Goal: Navigation & Orientation: Understand site structure

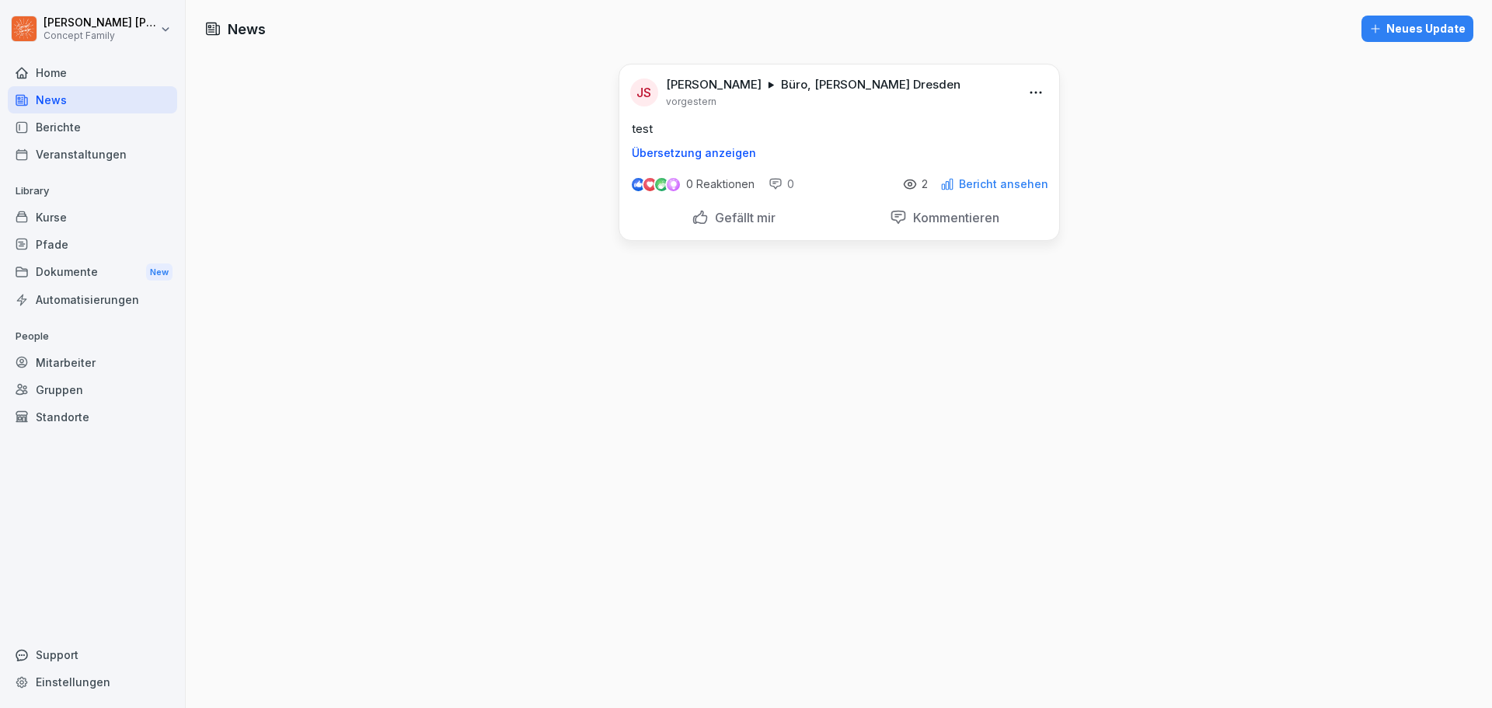
click at [55, 97] on div "News" at bounding box center [92, 99] width 169 height 27
click at [162, 29] on html "[PERSON_NAME] Concept Family Home News Berichte Veranstaltungen Library Kurse P…" at bounding box center [746, 354] width 1492 height 708
click at [162, 29] on html "Jakob Schmidt Concept Family Home News Berichte Veranstaltungen Library Kurse P…" at bounding box center [746, 354] width 1492 height 708
click at [68, 150] on div "Veranstaltungen" at bounding box center [92, 154] width 169 height 27
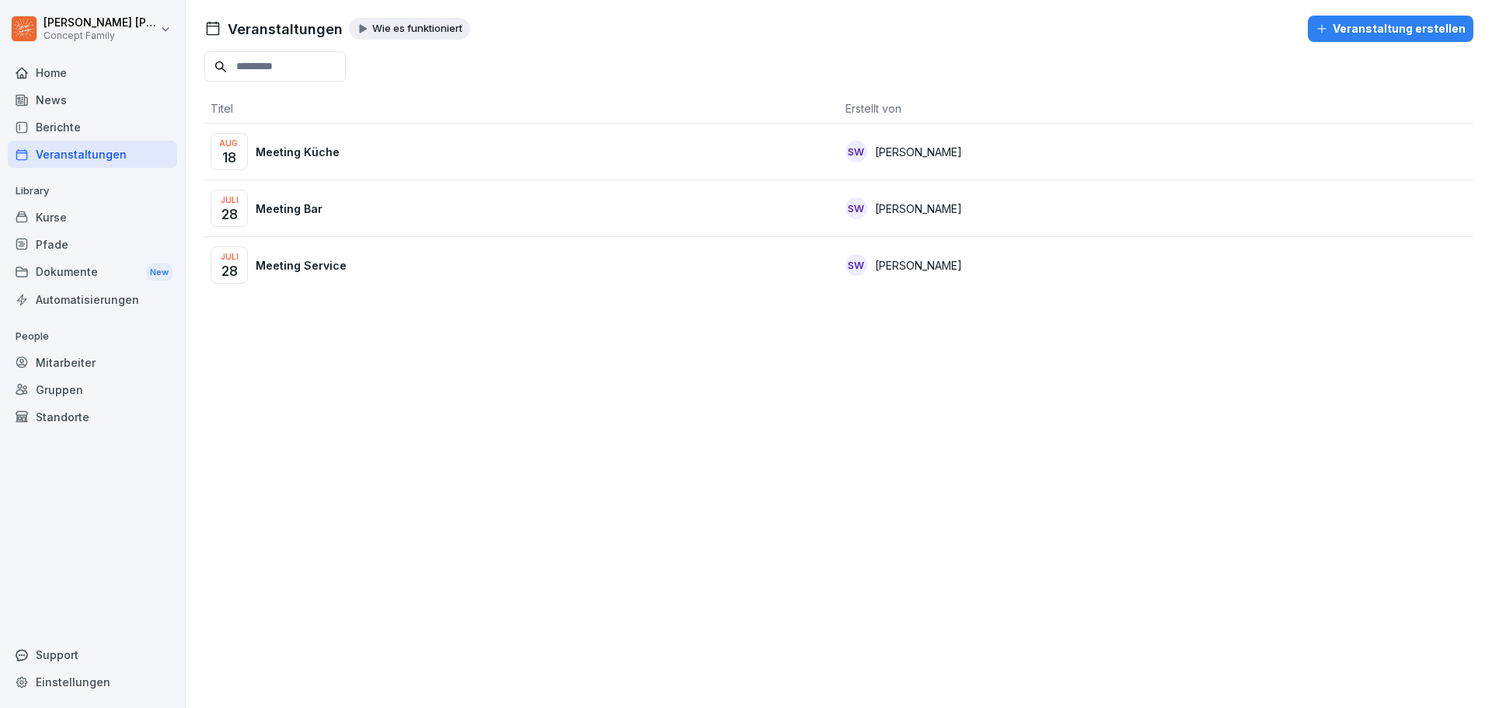
click at [299, 151] on p "Meeting Küche" at bounding box center [298, 152] width 84 height 16
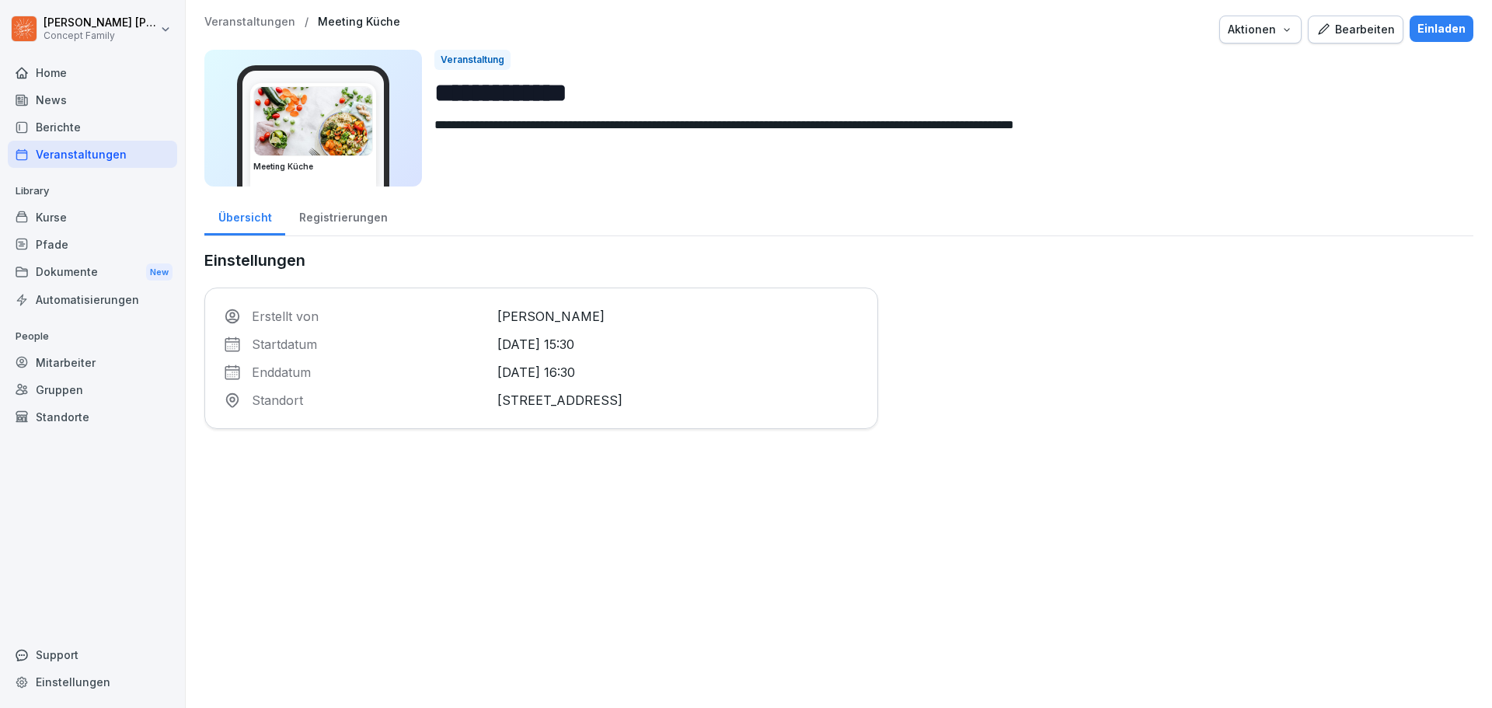
click at [67, 151] on div "Veranstaltungen" at bounding box center [92, 154] width 169 height 27
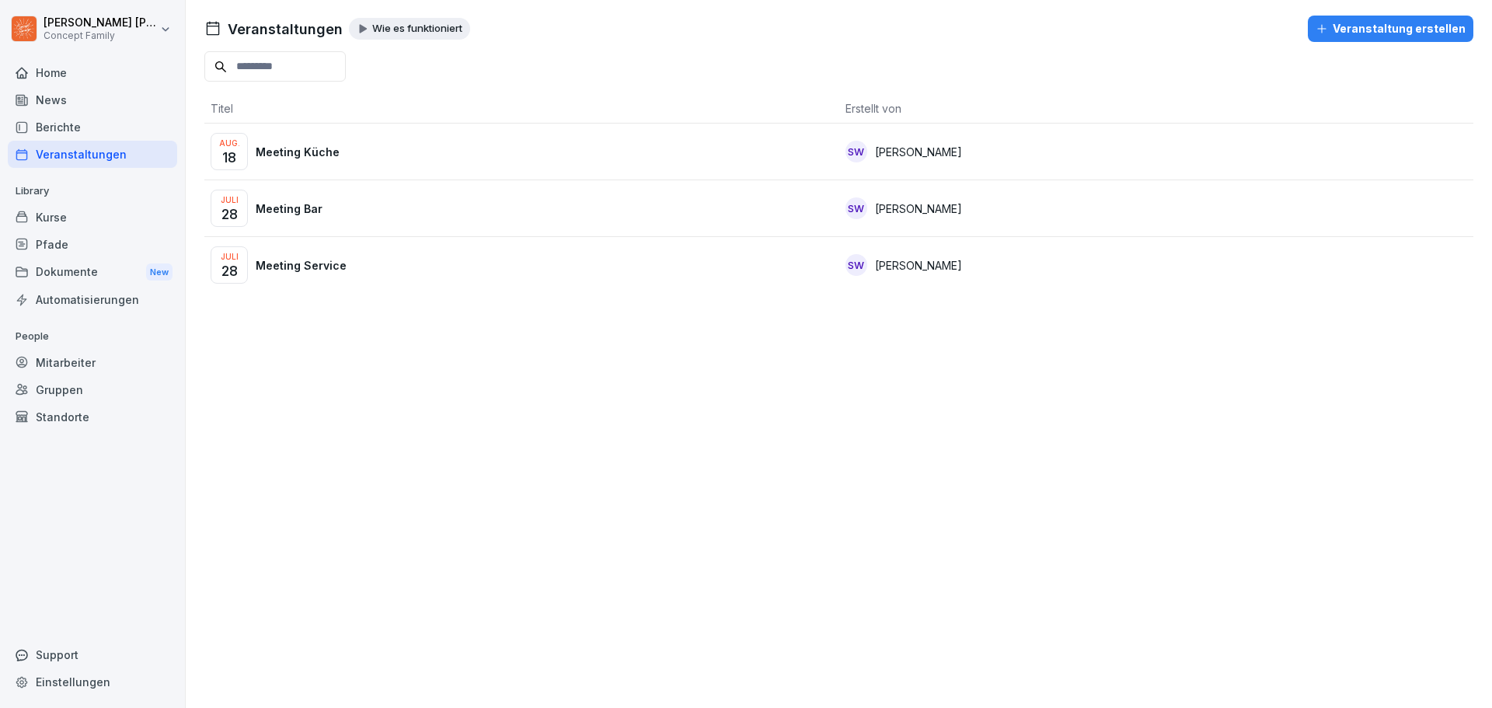
click at [55, 211] on div "Kurse" at bounding box center [92, 217] width 169 height 27
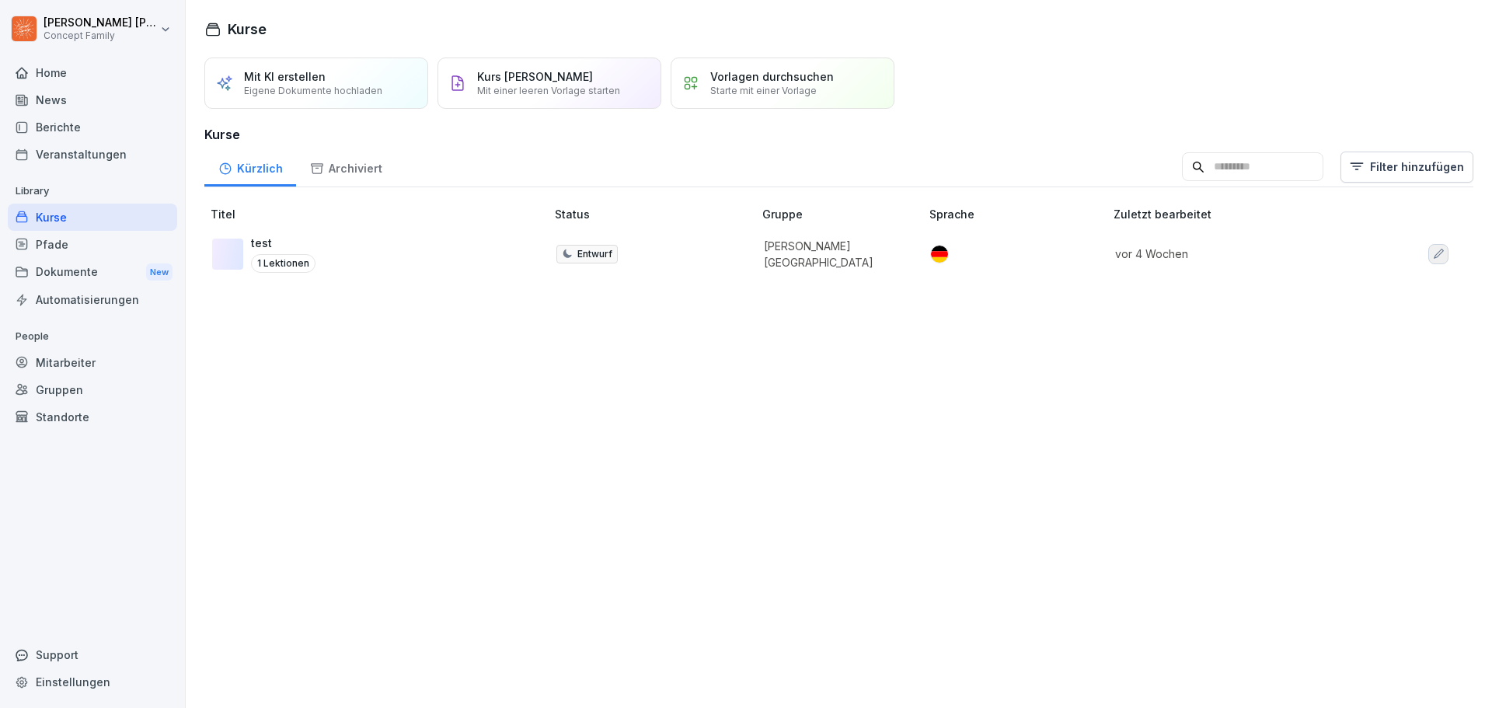
click at [75, 239] on div "Pfade" at bounding box center [92, 244] width 169 height 27
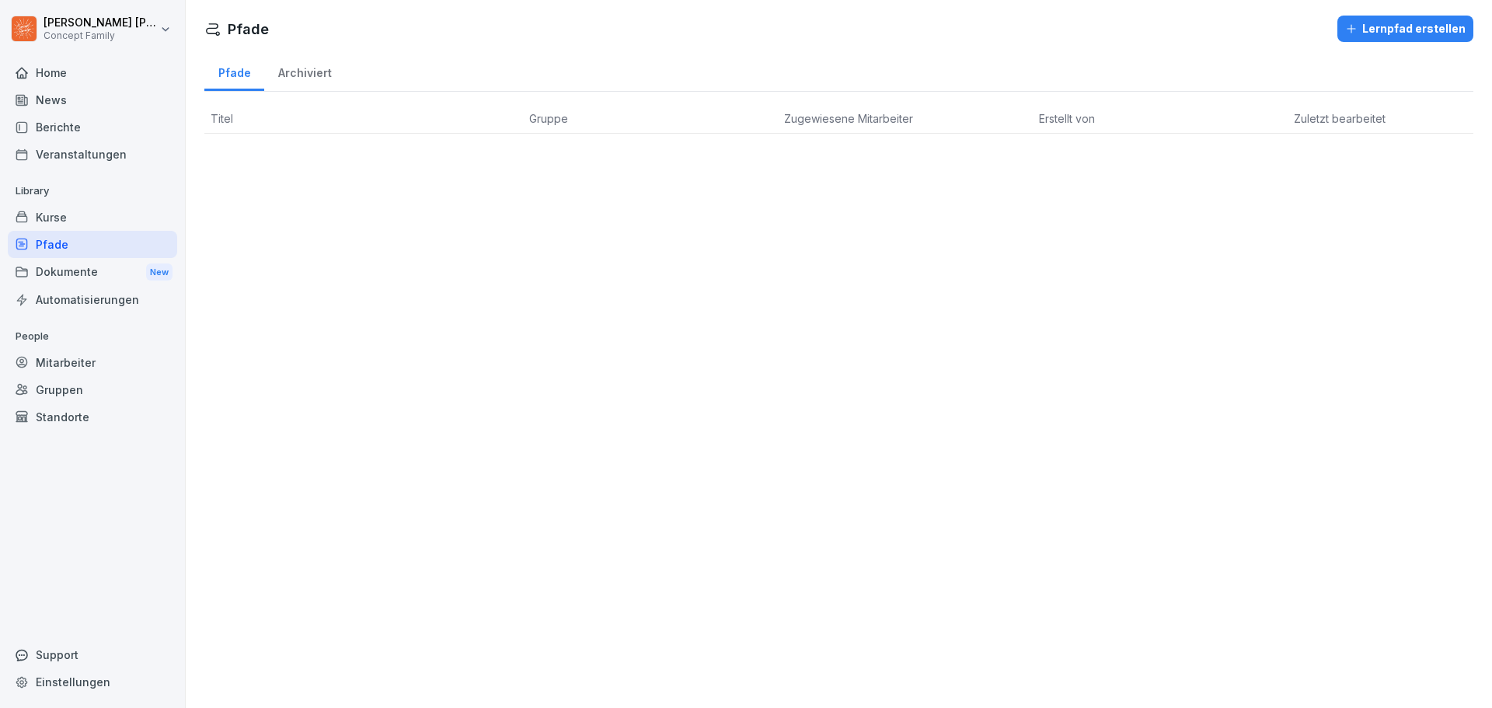
click at [68, 271] on div "Dokumente New" at bounding box center [92, 272] width 169 height 29
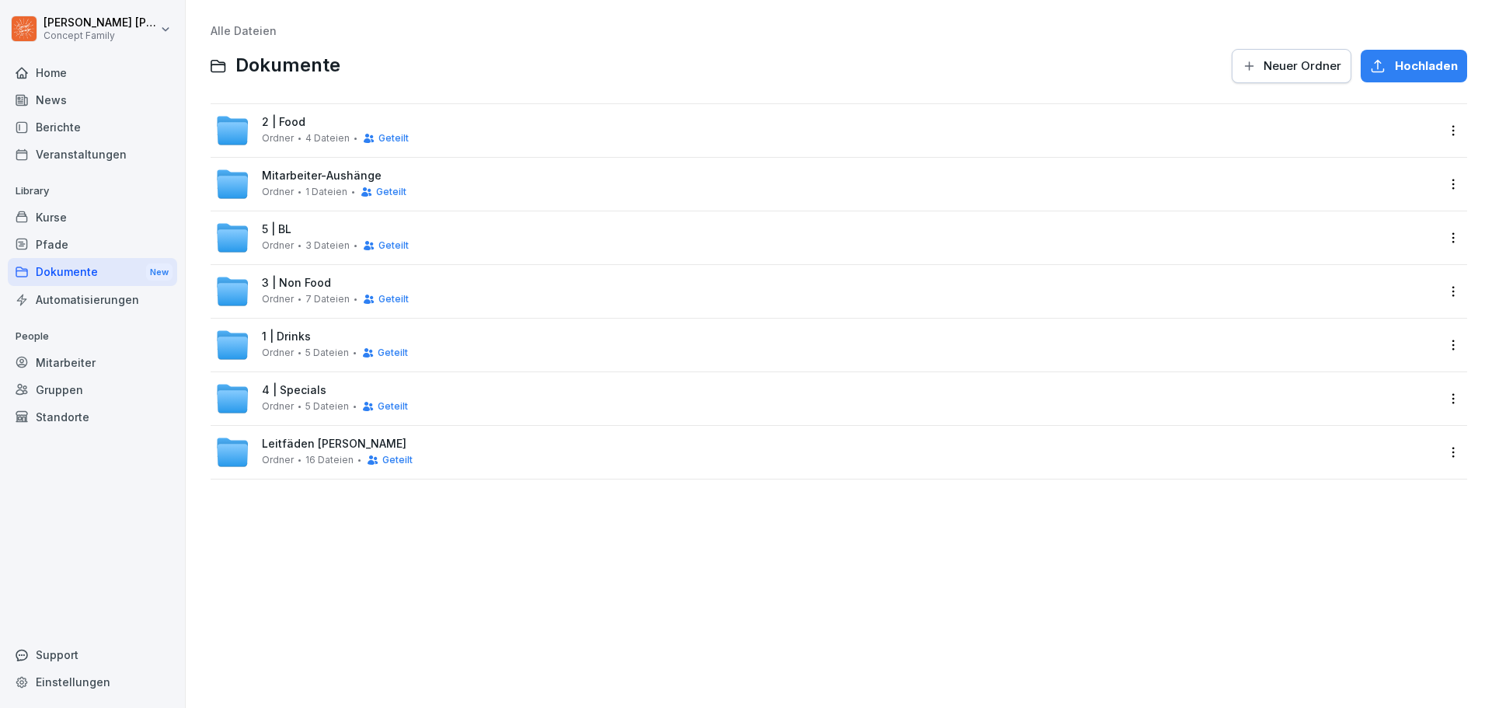
click at [84, 306] on div "Automatisierungen" at bounding box center [92, 299] width 169 height 27
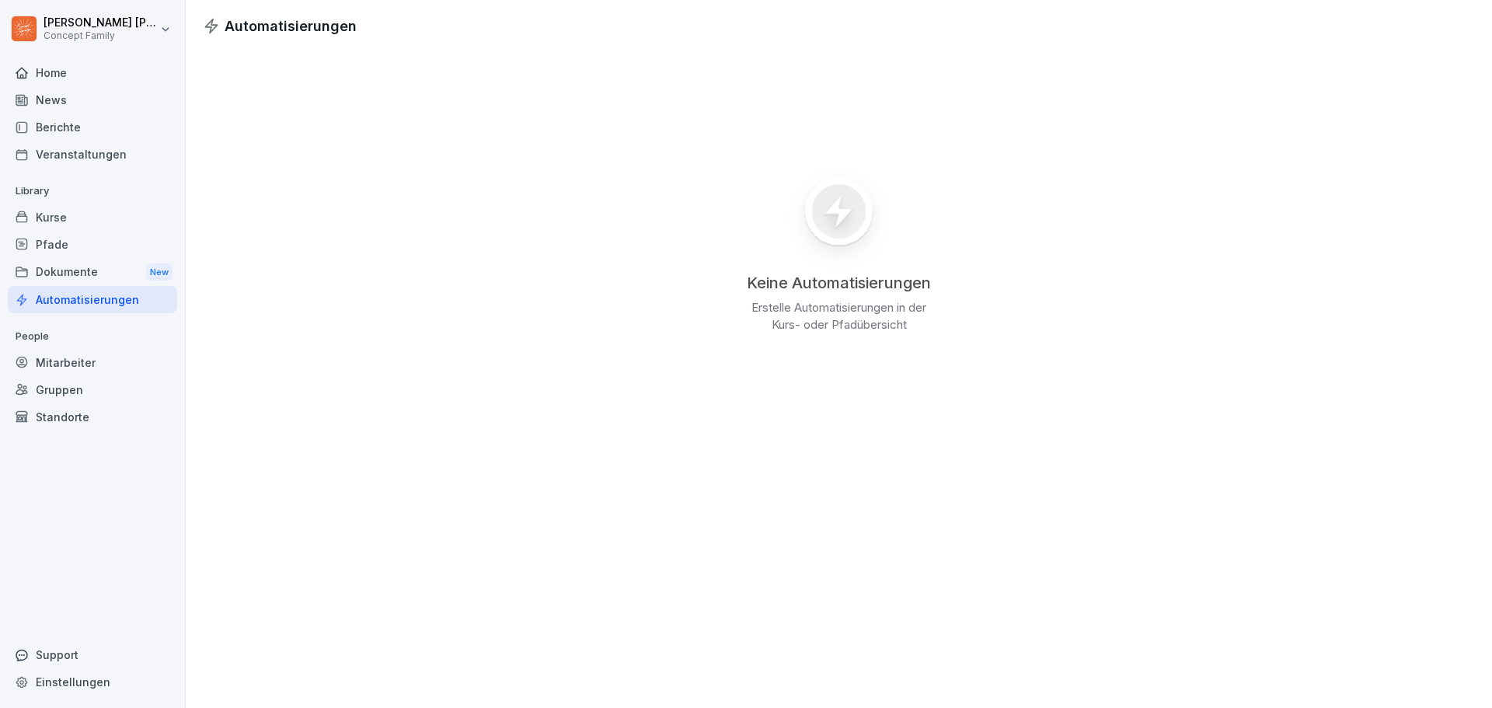
click at [1078, 448] on div "Keine Automatisierungen Erstelle Automatisierungen in der Kurs- oder Pfadübersi…" at bounding box center [839, 249] width 1306 height 425
